Goal: Information Seeking & Learning: Find specific page/section

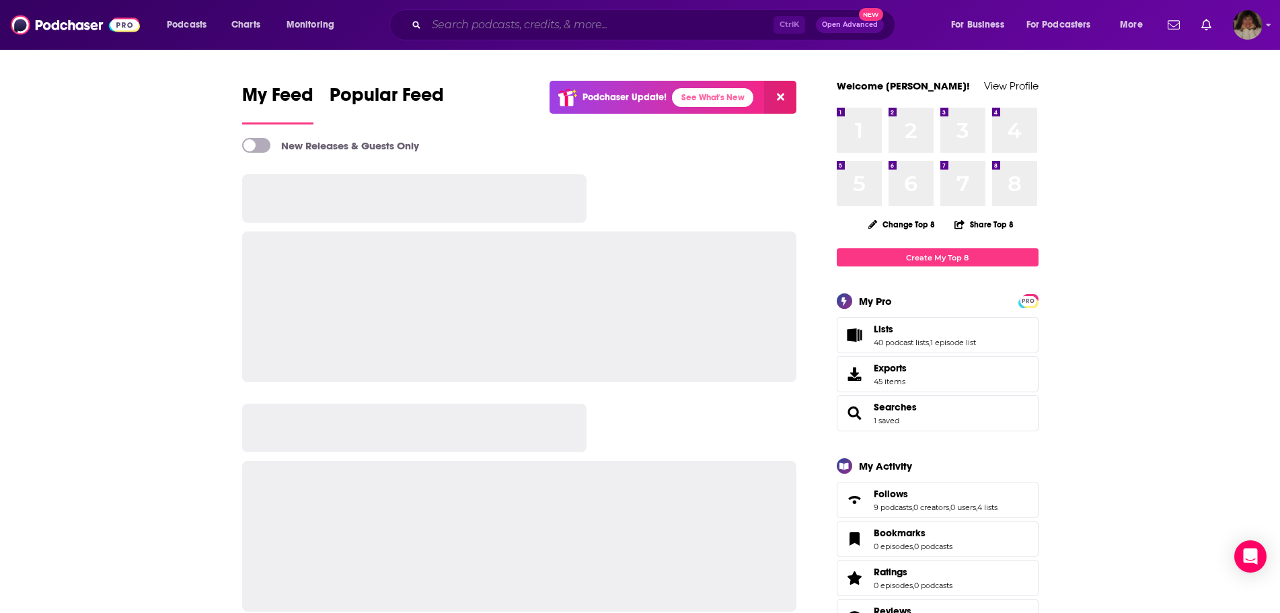
click at [477, 22] on input "Search podcasts, credits, & more..." at bounding box center [599, 25] width 347 height 22
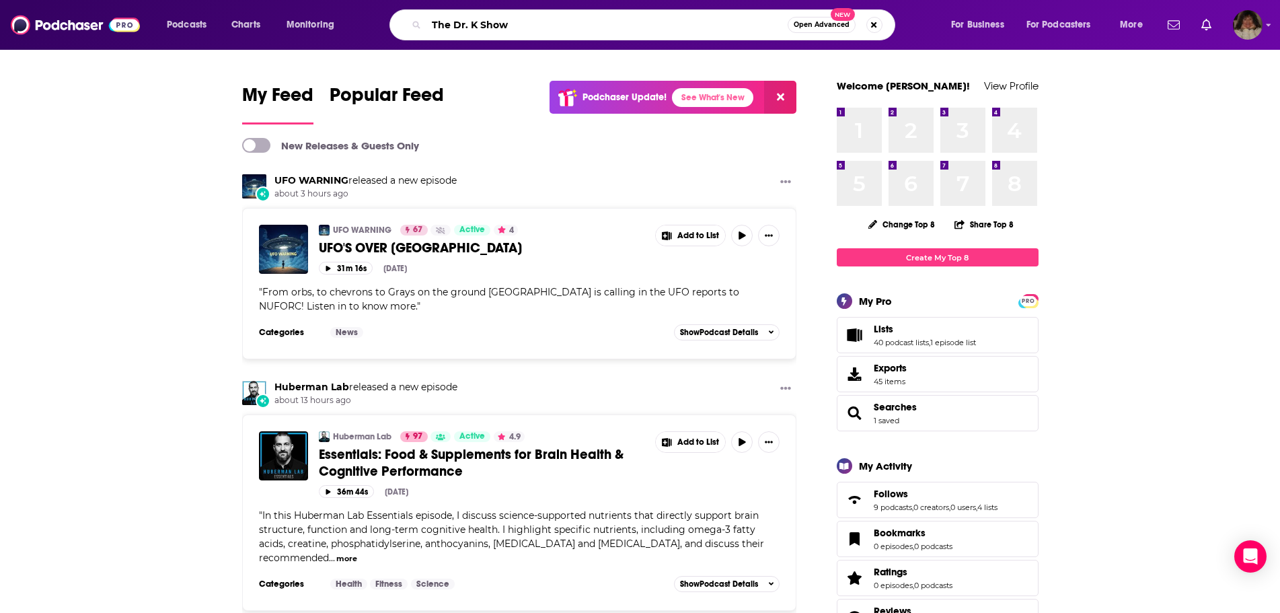
type input "The Dr. K Show"
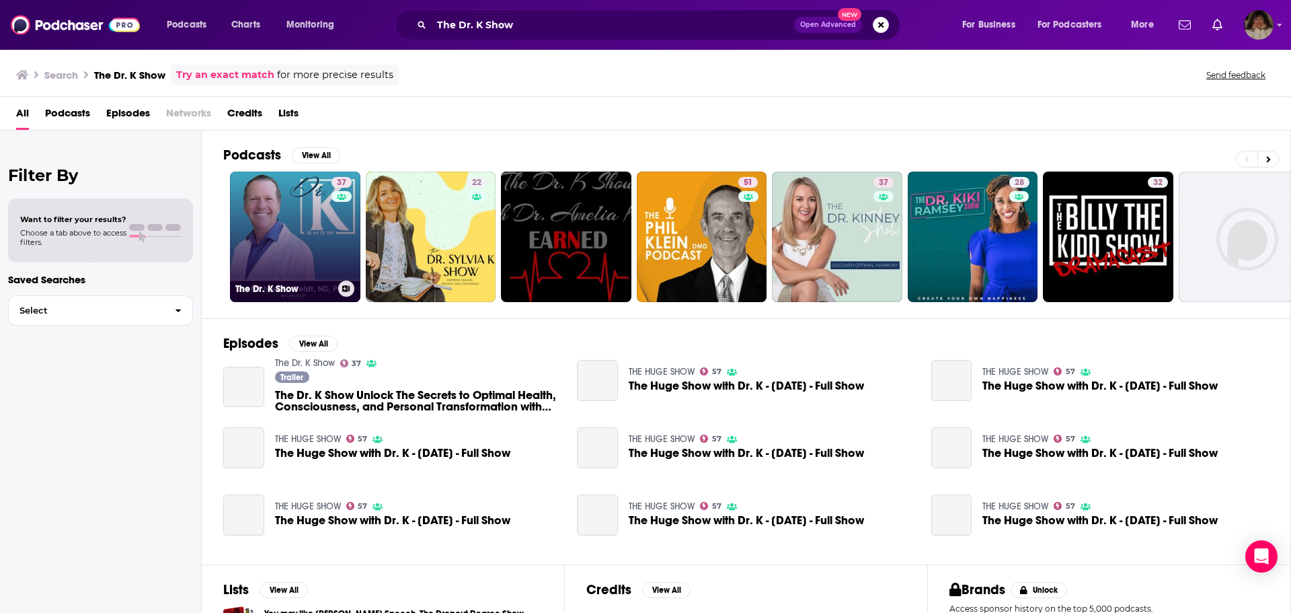
click at [282, 219] on link "37 The Dr. K Show" at bounding box center [295, 236] width 130 height 130
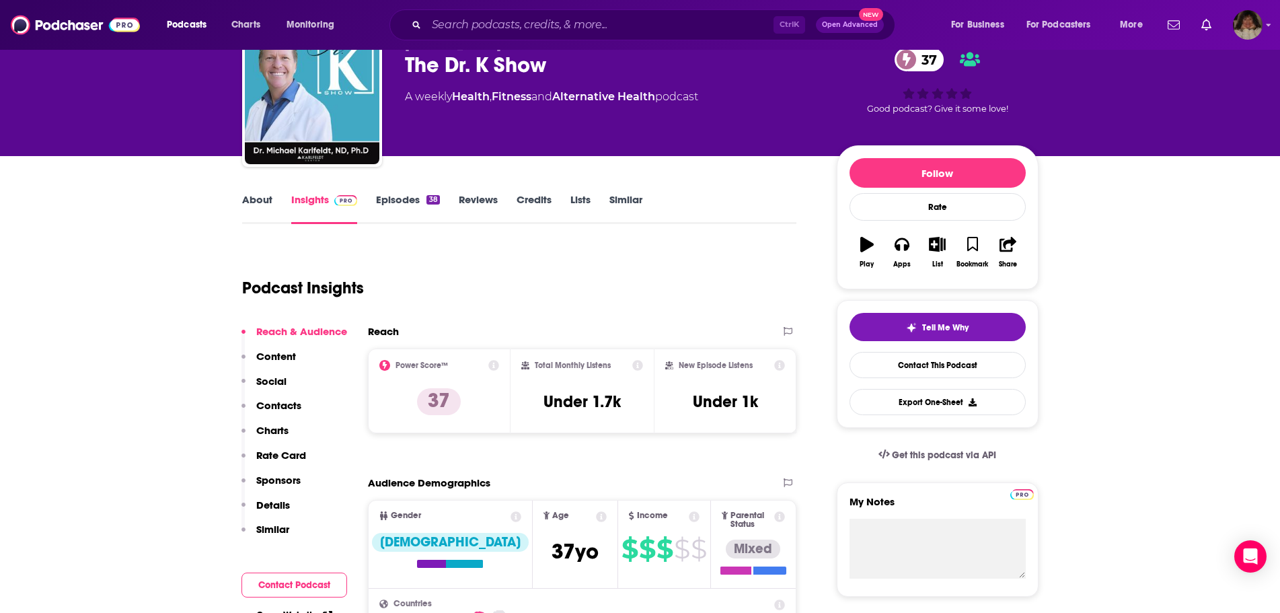
scroll to position [134, 0]
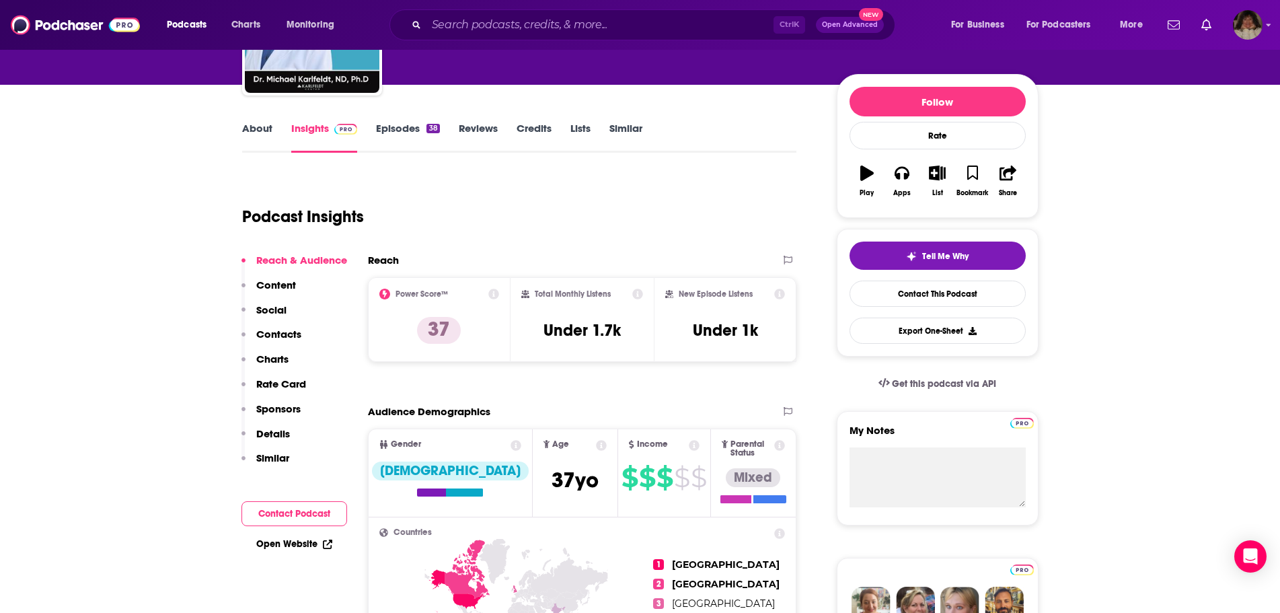
click at [294, 542] on link "Open Website" at bounding box center [294, 543] width 76 height 11
